Goal: Information Seeking & Learning: Learn about a topic

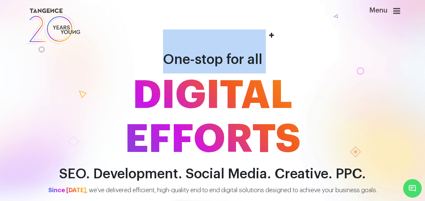
drag, startPoint x: -1, startPoint y: 105, endPoint x: 11, endPoint y: 127, distance: 25.4
click at [11, 127] on div "One-stop for all DIGITAL EFFORTS SEO. Development. Social Media. Creative. PPC." at bounding box center [212, 105] width 425 height 152
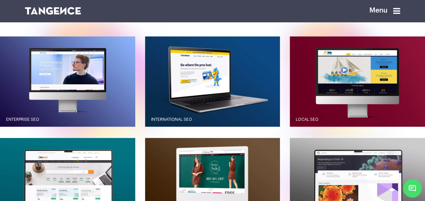
scroll to position [574, 0]
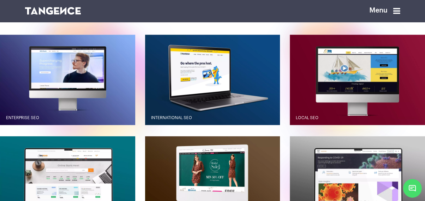
drag, startPoint x: 354, startPoint y: 34, endPoint x: 354, endPoint y: 12, distance: 21.6
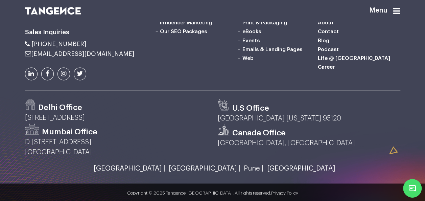
scroll to position [1697, 0]
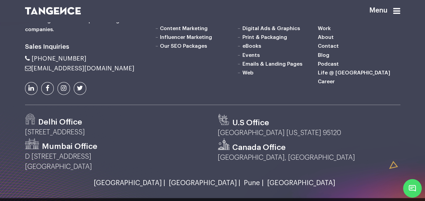
click at [353, 4] on link "Marketing Automation" at bounding box center [352, 1] width 57 height 5
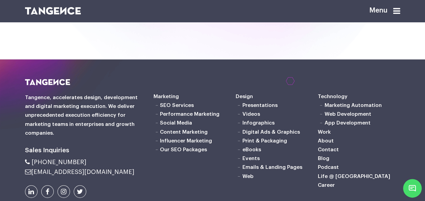
scroll to position [2162, 0]
